Goal: Navigation & Orientation: Find specific page/section

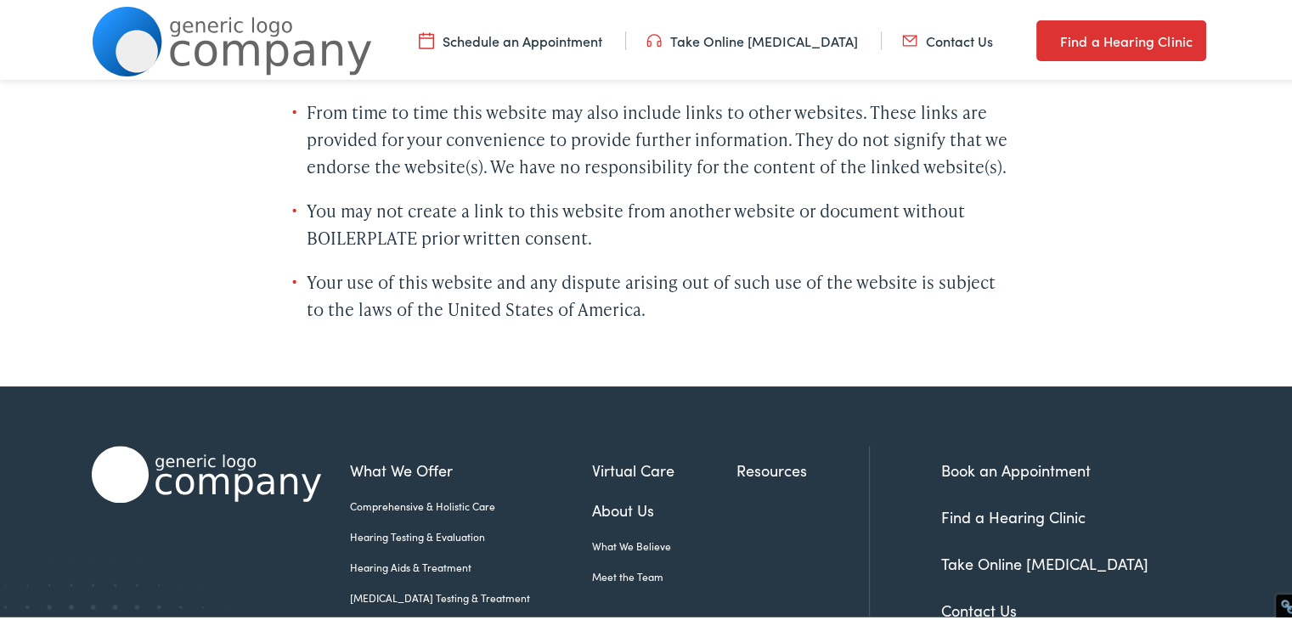
scroll to position [1223, 0]
